Goal: Browse casually: Explore the website without a specific task or goal

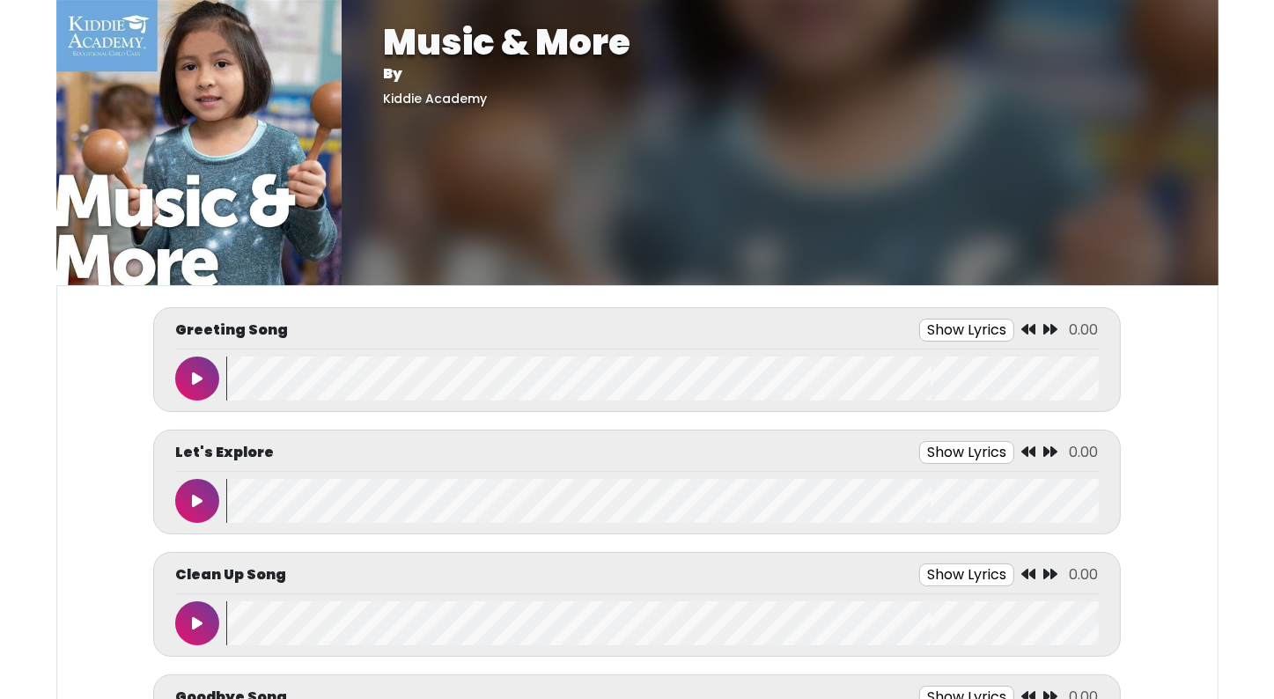
click at [193, 384] on icon at bounding box center [197, 379] width 11 height 14
click at [193, 384] on icon at bounding box center [197, 379] width 9 height 14
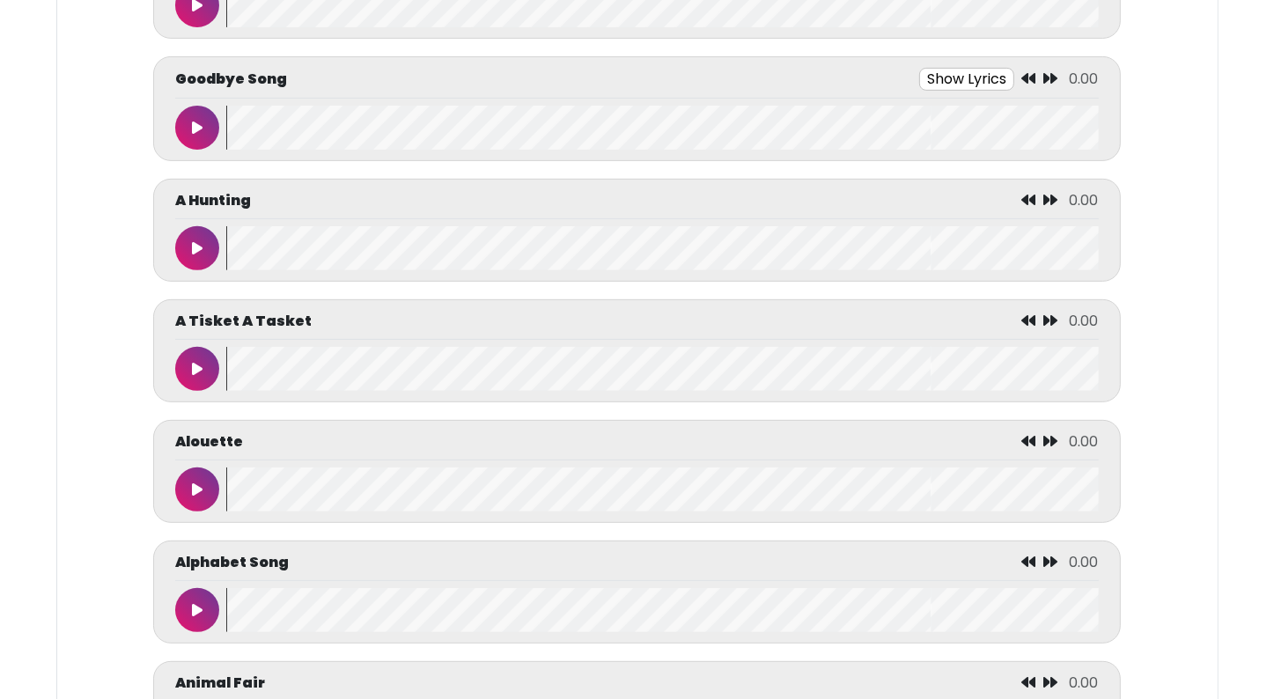
scroll to position [634, 0]
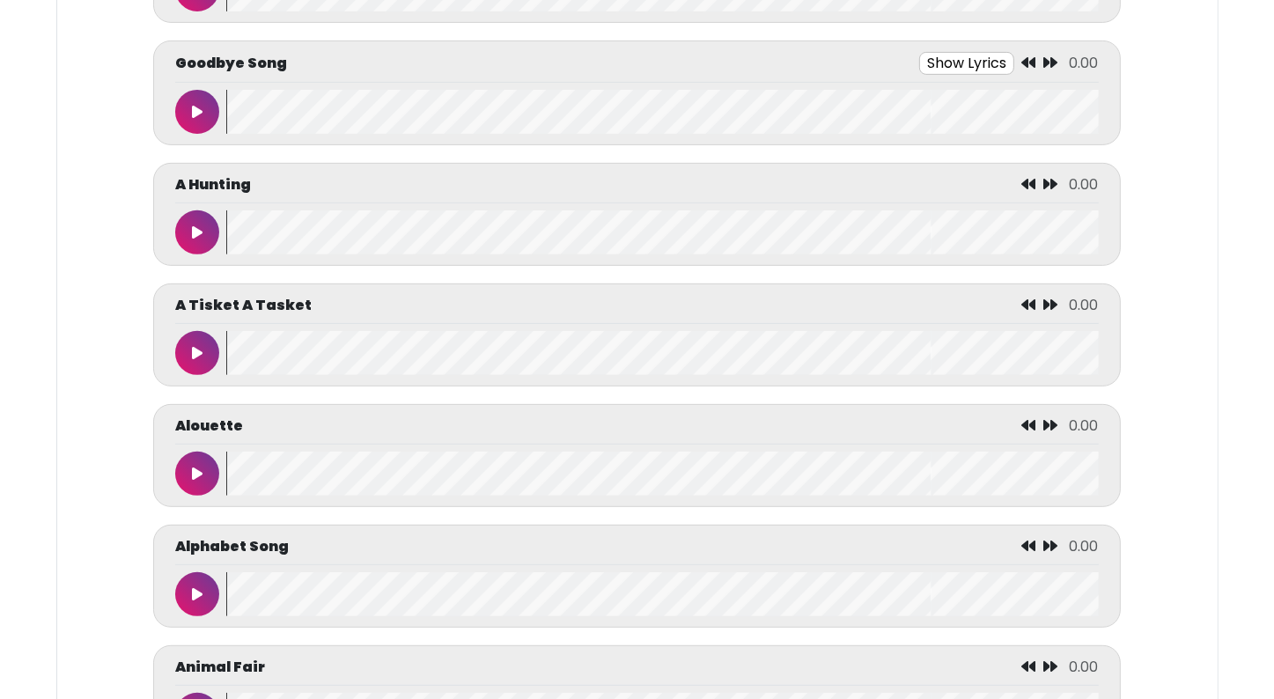
click at [201, 587] on icon at bounding box center [197, 594] width 11 height 14
click at [201, 583] on button at bounding box center [197, 594] width 44 height 44
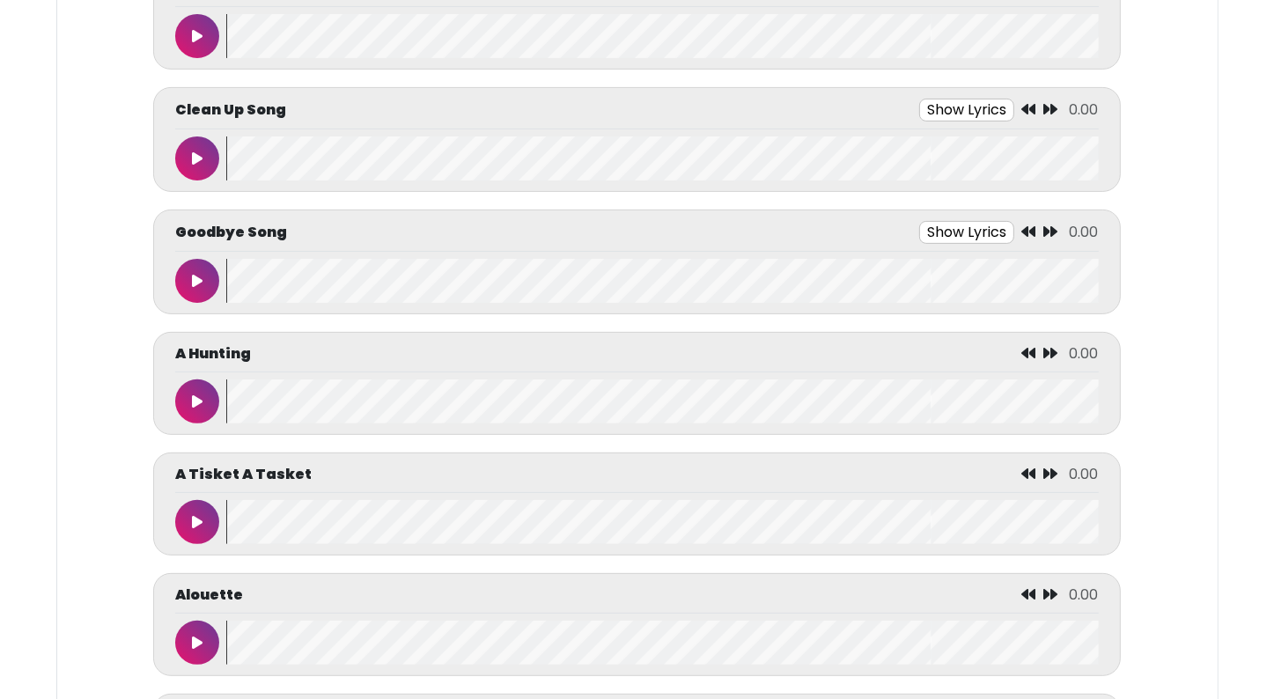
scroll to position [282, 0]
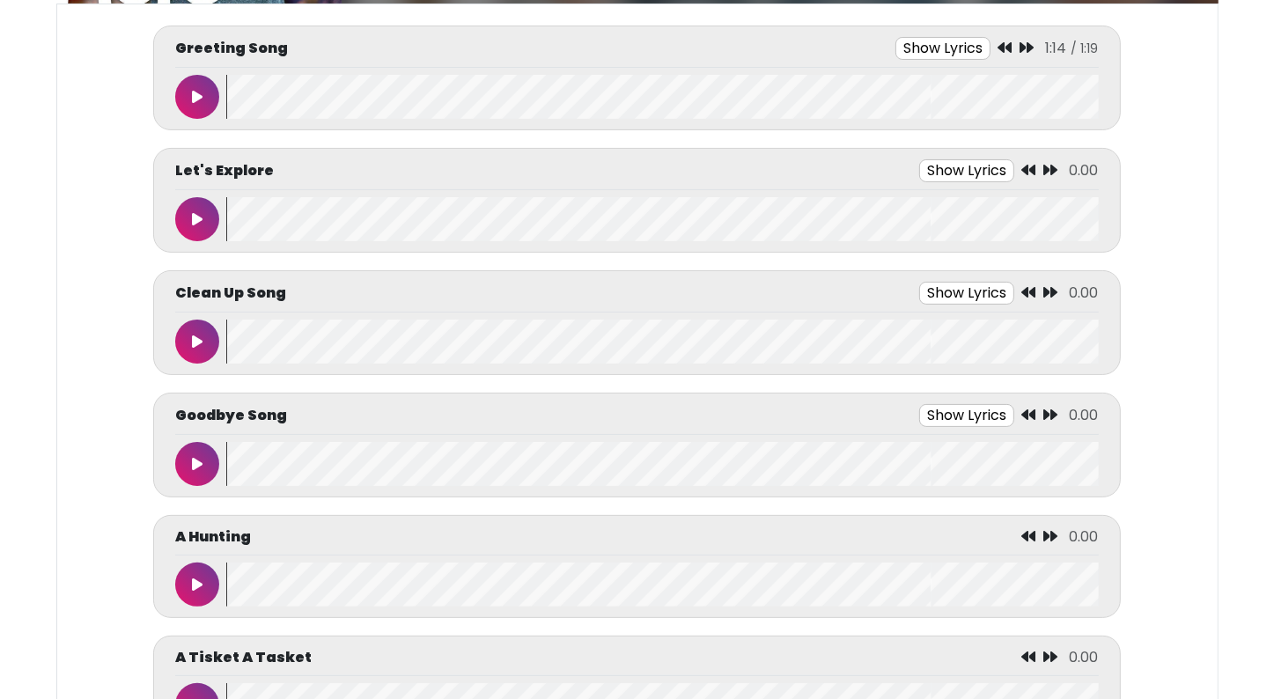
click at [193, 467] on icon at bounding box center [197, 464] width 11 height 14
click at [193, 467] on icon at bounding box center [197, 464] width 9 height 14
